Goal: Task Accomplishment & Management: Complete application form

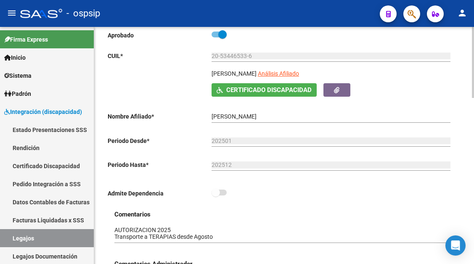
scroll to position [42, 0]
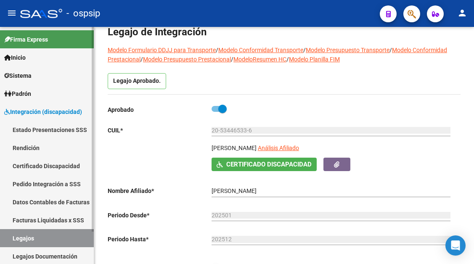
click at [12, 240] on link "Legajos" at bounding box center [47, 238] width 94 height 18
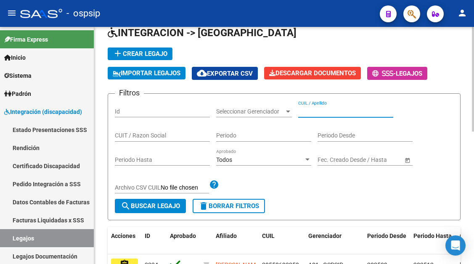
click at [330, 114] on input "CUIL / Apellido" at bounding box center [345, 111] width 95 height 7
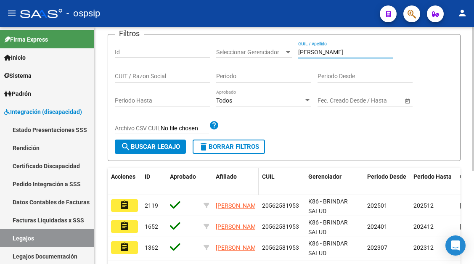
scroll to position [154, 0]
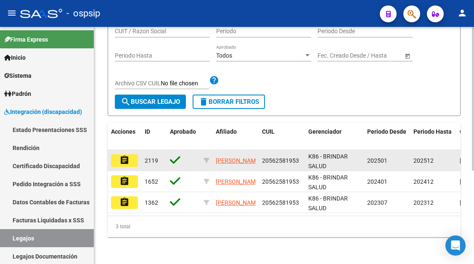
type input "[PERSON_NAME]"
click at [115, 156] on button "assignment" at bounding box center [124, 160] width 27 height 13
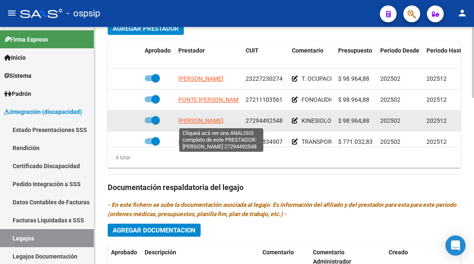
scroll to position [15, 0]
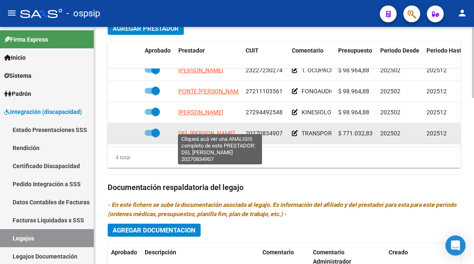
click at [201, 130] on span "DEL [PERSON_NAME]" at bounding box center [206, 133] width 57 height 7
type textarea "20270834907"
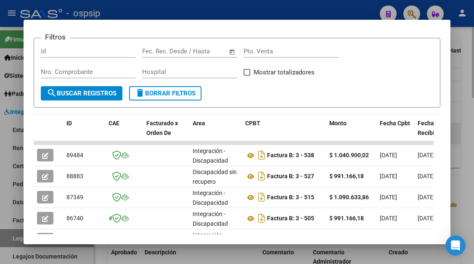
scroll to position [207, 0]
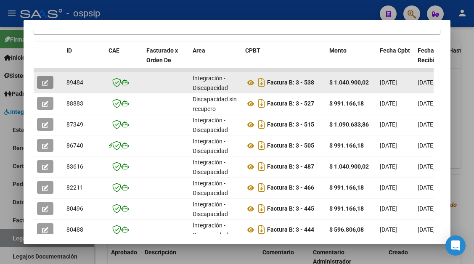
click at [40, 81] on button "button" at bounding box center [45, 82] width 16 height 13
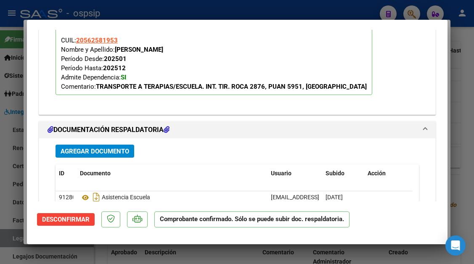
scroll to position [842, 0]
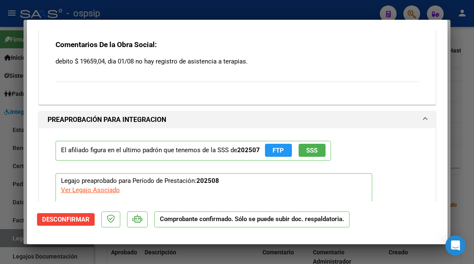
click at [79, 214] on button "Desconfirmar" at bounding box center [66, 219] width 58 height 13
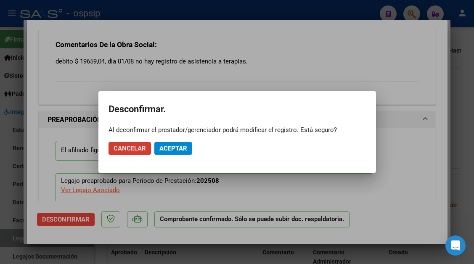
click at [162, 143] on button "Aceptar" at bounding box center [173, 148] width 38 height 13
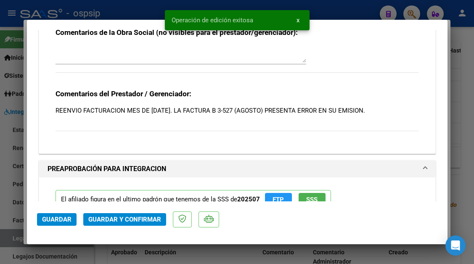
scroll to position [799, 0]
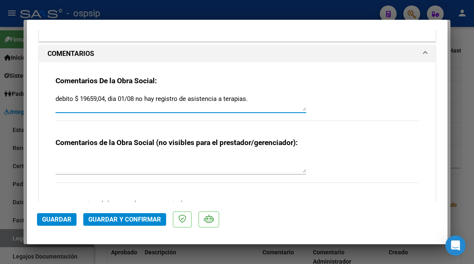
click at [83, 97] on textarea "debito $ 19659,04, dia 01/08 no hay registro de asistencia a terapias." at bounding box center [181, 102] width 251 height 17
type textarea "debito $ 49659,04, dia 01/08 no hay registro de asistencia a terapias."
click at [120, 219] on span "Guardar y Confirmar" at bounding box center [124, 220] width 73 height 8
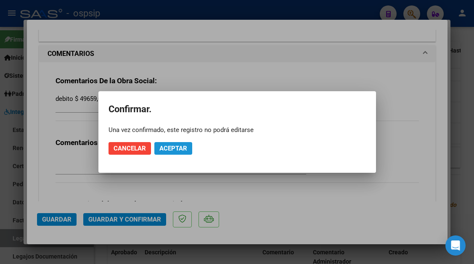
click at [169, 151] on span "Aceptar" at bounding box center [174, 149] width 28 height 8
